Goal: Find specific page/section: Find specific page/section

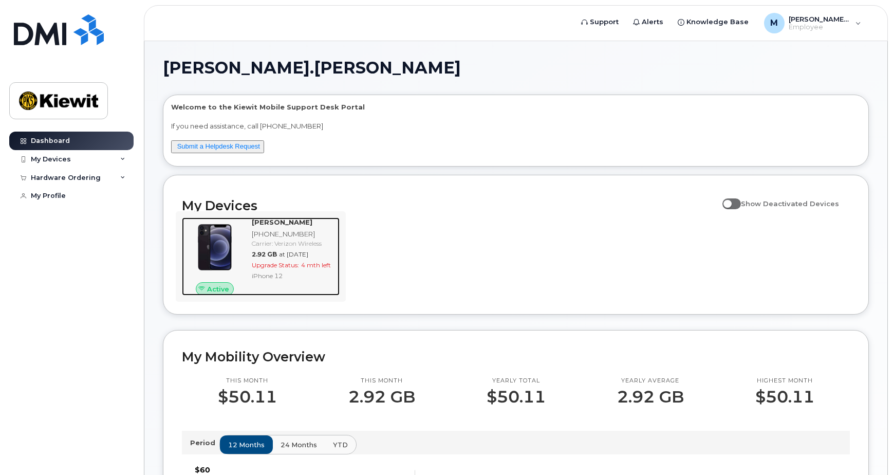
click at [307, 266] on span "4 mth left" at bounding box center [316, 265] width 30 height 8
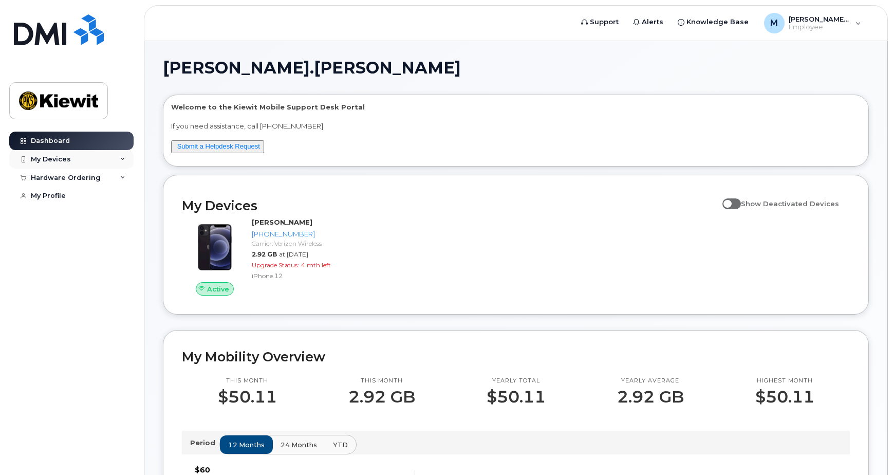
click at [72, 160] on div "My Devices" at bounding box center [71, 159] width 124 height 19
click at [98, 234] on div "Hardware Ordering" at bounding box center [71, 233] width 124 height 19
click at [109, 235] on div "Hardware Ordering" at bounding box center [71, 233] width 124 height 19
